Goal: Transaction & Acquisition: Purchase product/service

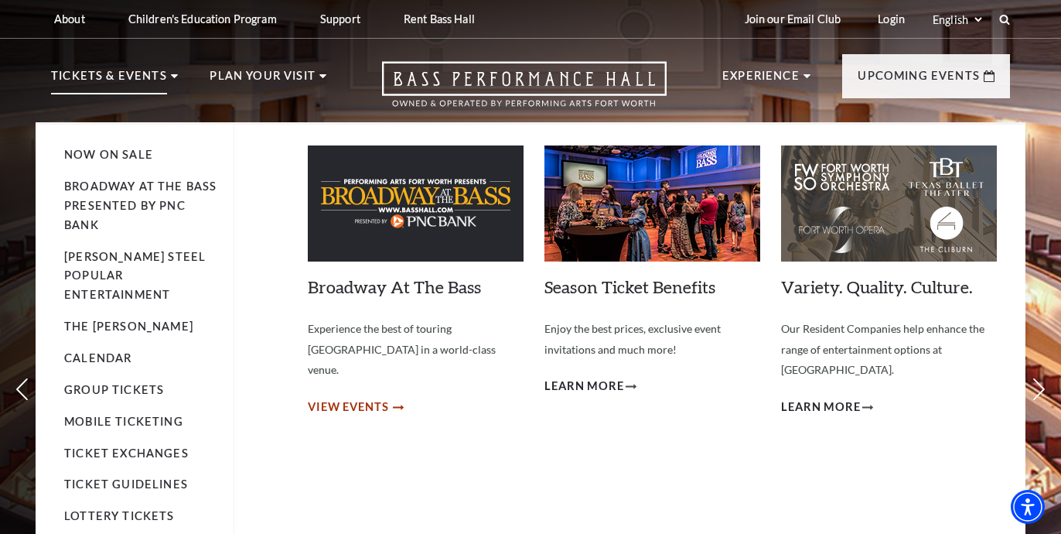
click at [365, 398] on span "View Events" at bounding box center [348, 407] width 81 height 19
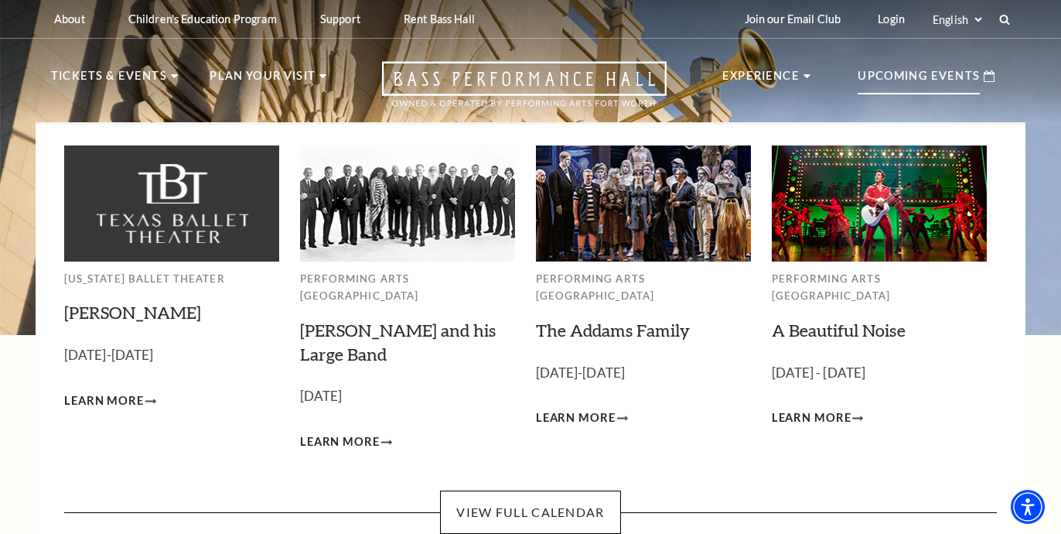
click at [916, 77] on p "Upcoming Events" at bounding box center [919, 81] width 122 height 28
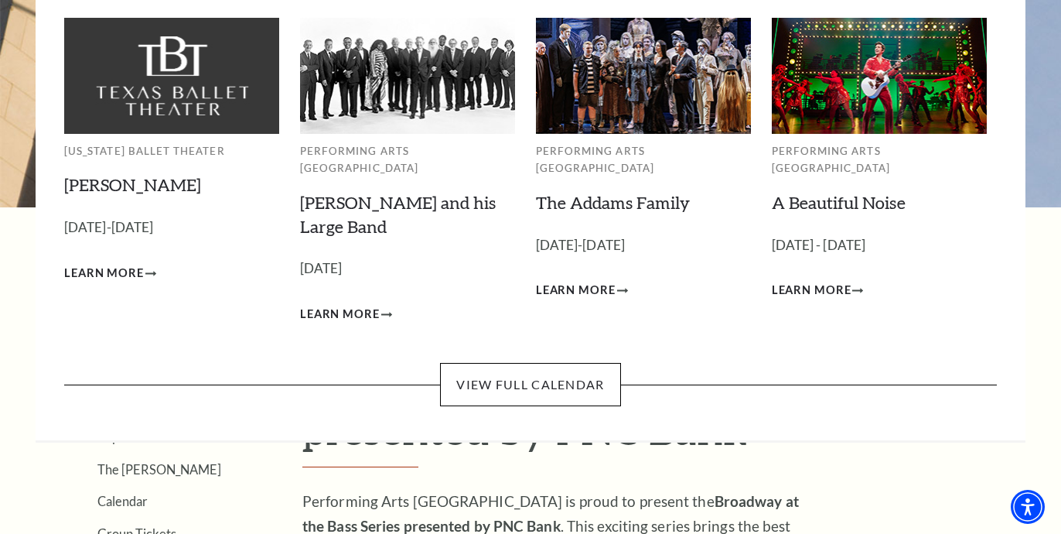
scroll to position [155, 0]
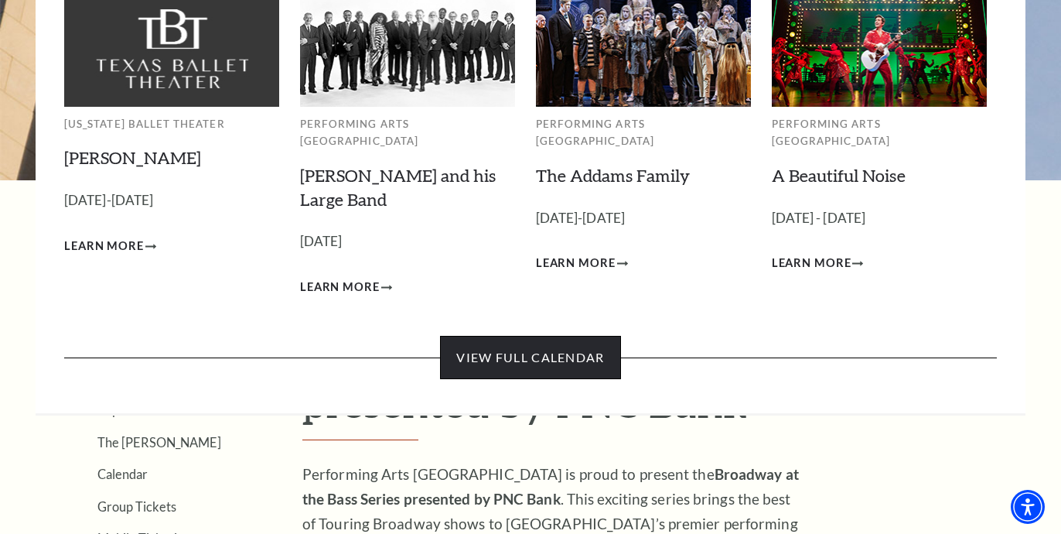
click at [547, 338] on link "View Full Calendar" at bounding box center [530, 357] width 180 height 43
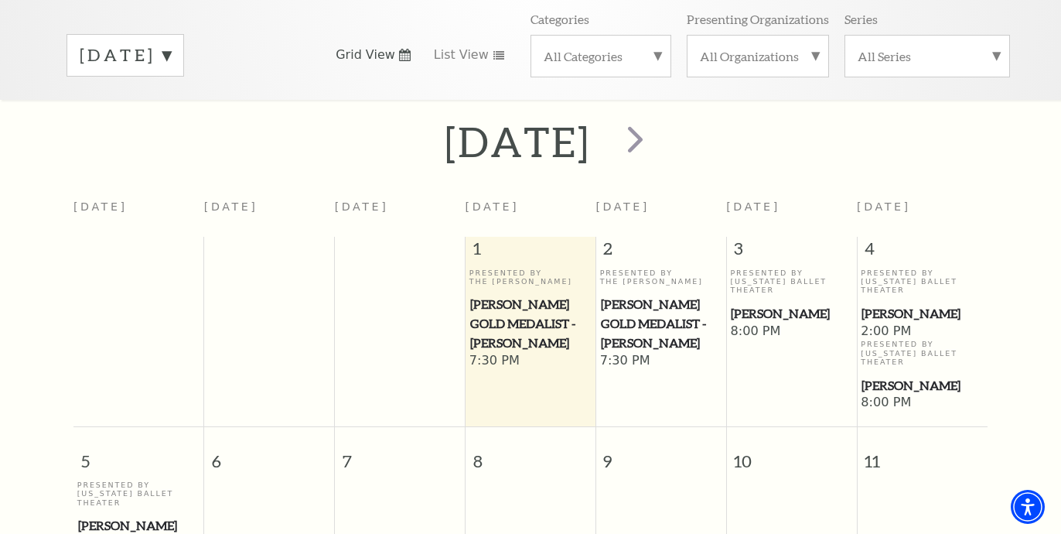
scroll to position [214, 0]
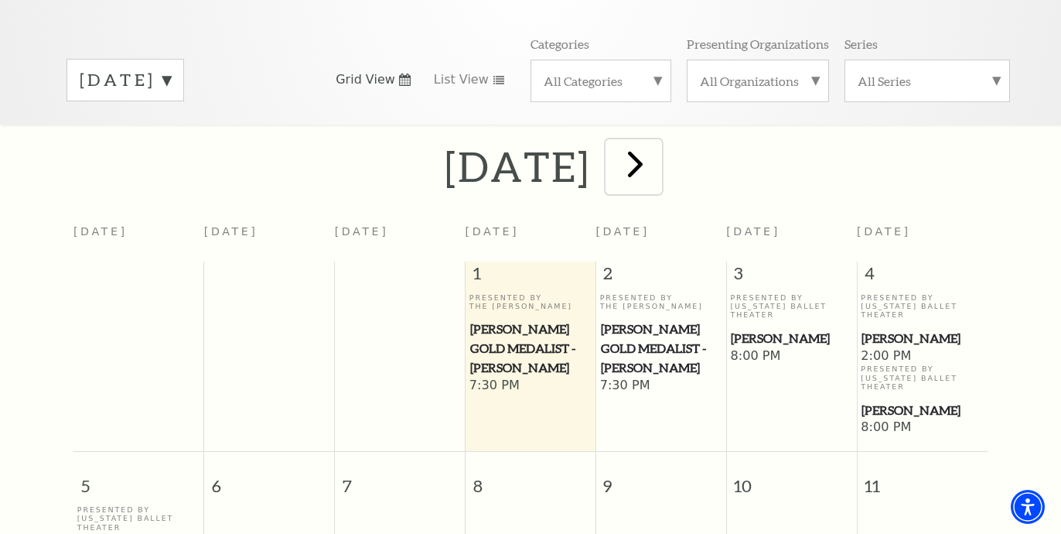
click at [658, 148] on span "next" at bounding box center [636, 164] width 44 height 44
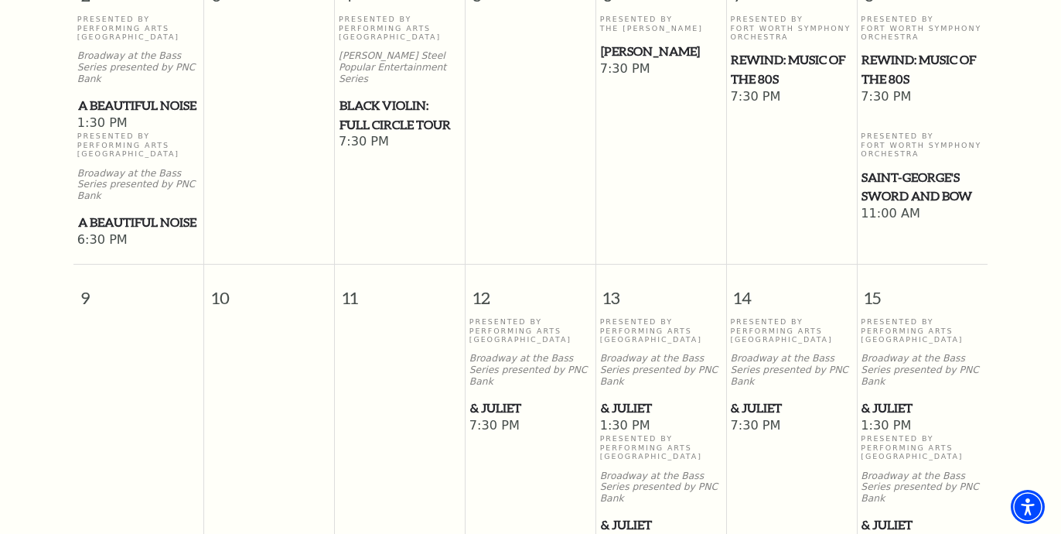
scroll to position [910, 0]
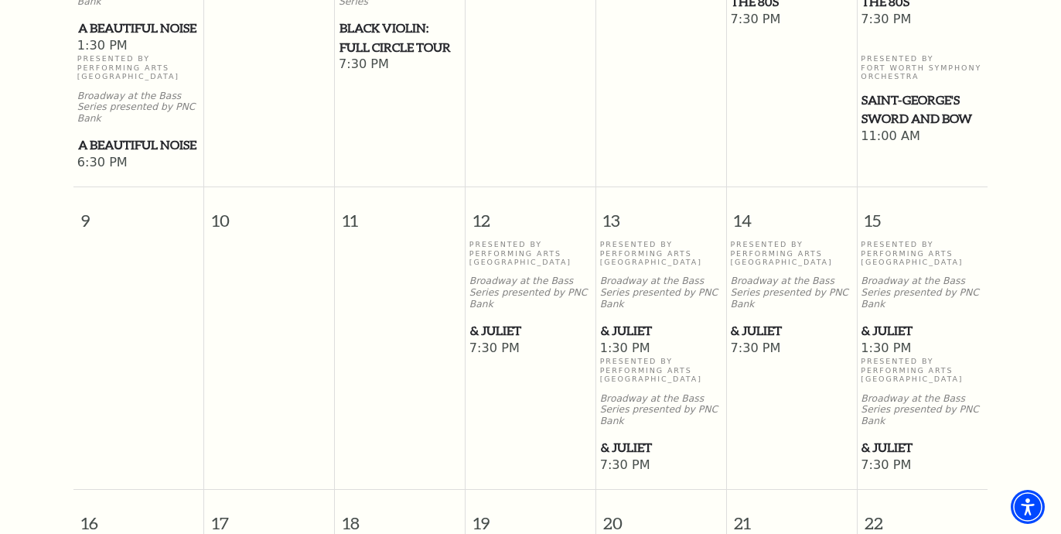
click at [760, 321] on span "& Juliet" at bounding box center [791, 330] width 121 height 19
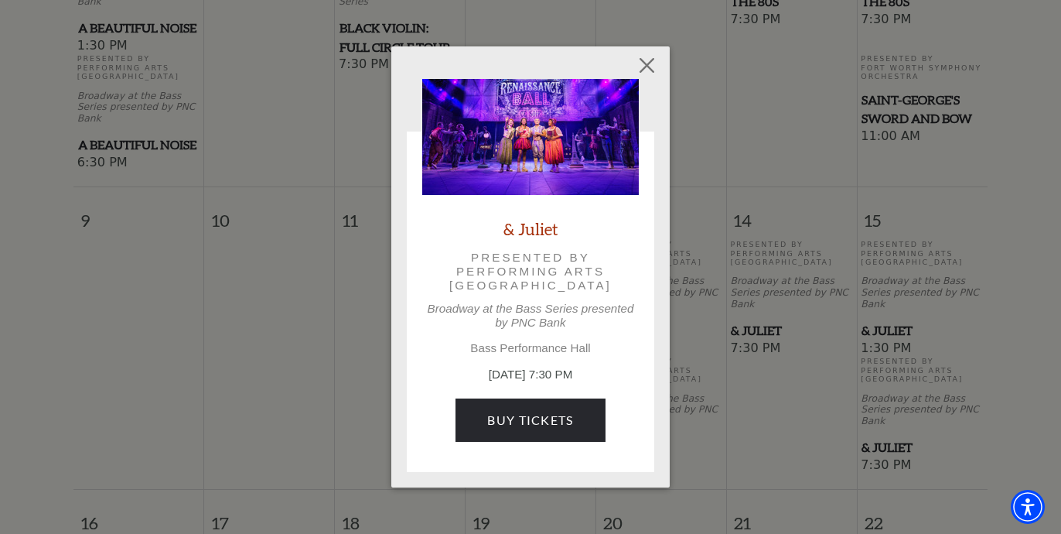
click at [542, 163] on img at bounding box center [530, 137] width 217 height 116
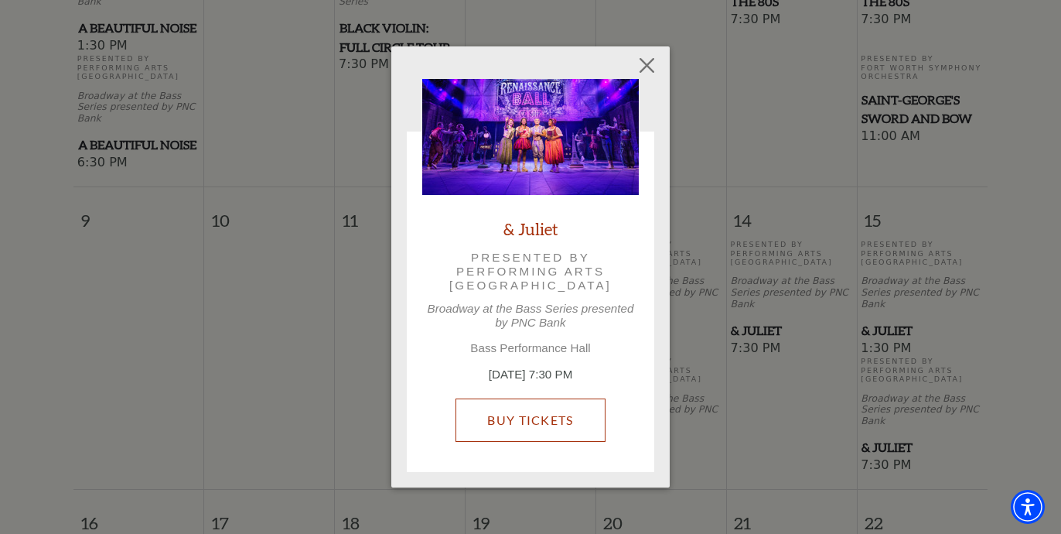
click at [537, 408] on link "Buy Tickets" at bounding box center [530, 419] width 149 height 43
